Goal: Find specific page/section

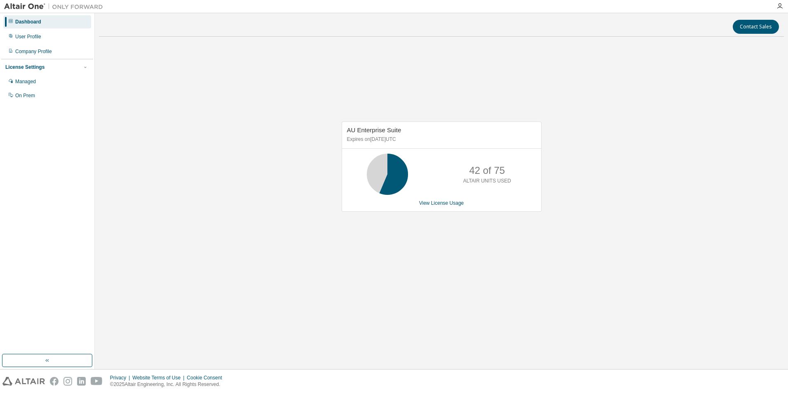
click at [594, 164] on div "AU Enterprise Suite Expires on [DATE] UTC 42 of 75 ALTAIR UNITS USED View Licen…" at bounding box center [441, 171] width 685 height 256
click at [607, 163] on div "AU Enterprise Suite Expires on [DATE] UTC 42 of 75 ALTAIR UNITS USED View Licen…" at bounding box center [441, 171] width 685 height 256
click at [619, 174] on div "AU Enterprise Suite Expires on [DATE] UTC 42 of 75 ALTAIR UNITS USED View Licen…" at bounding box center [441, 171] width 685 height 256
click at [586, 160] on div "AU Enterprise Suite Expires on [DATE] UTC 42 of 75 ALTAIR UNITS USED View Licen…" at bounding box center [441, 171] width 685 height 256
drag, startPoint x: 472, startPoint y: 170, endPoint x: 493, endPoint y: 170, distance: 21.8
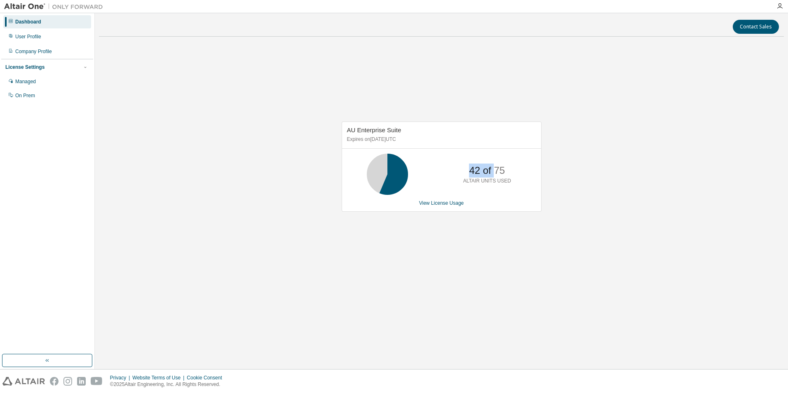
click at [493, 170] on p "42 of 75" at bounding box center [487, 171] width 36 height 14
drag, startPoint x: 493, startPoint y: 170, endPoint x: 559, endPoint y: 170, distance: 65.1
click at [559, 170] on div "AU Enterprise Suite Expires on [DATE] UTC 42 of 75 ALTAIR UNITS USED View Licen…" at bounding box center [441, 171] width 685 height 256
